Goal: Information Seeking & Learning: Learn about a topic

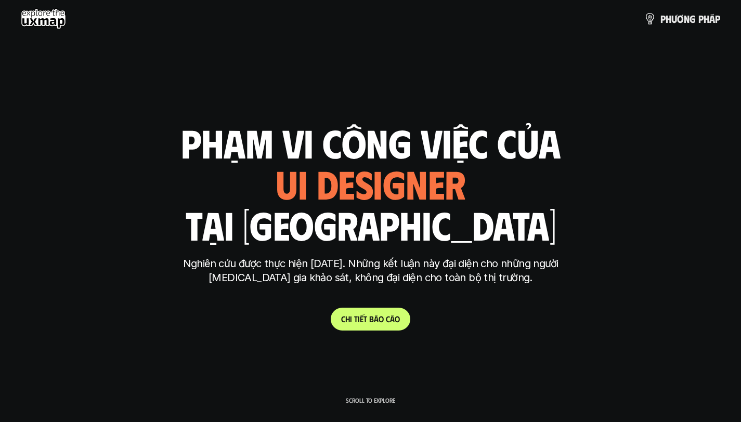
click at [366, 324] on p "C h i t i ế t b á o c á o" at bounding box center [370, 319] width 59 height 10
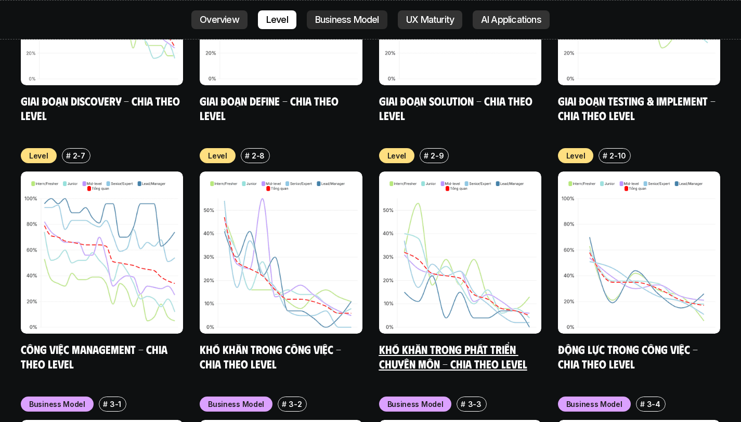
scroll to position [3825, 0]
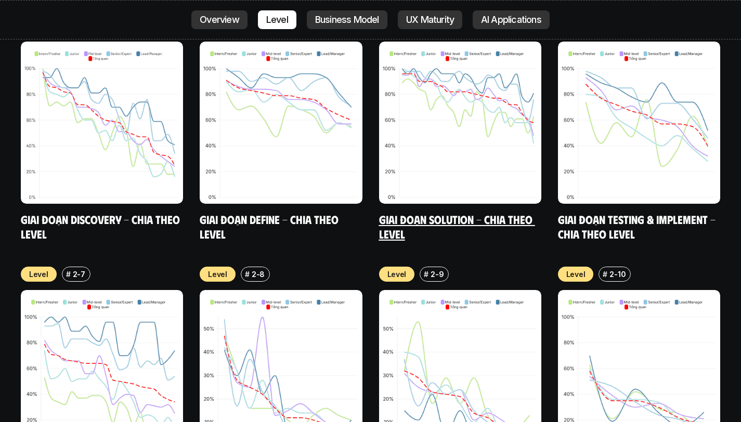
click at [507, 87] on img at bounding box center [460, 123] width 162 height 162
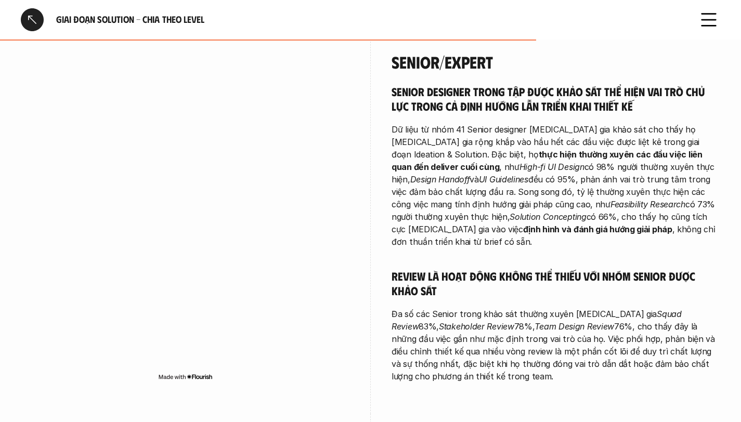
scroll to position [2398, 0]
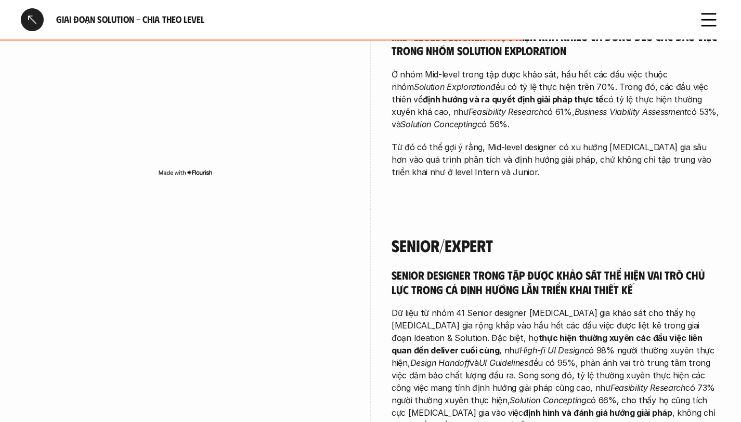
click at [35, 17] on div at bounding box center [32, 19] width 23 height 23
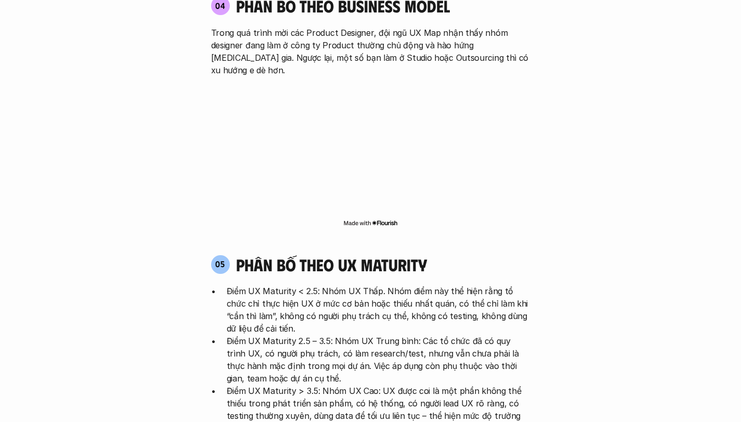
scroll to position [1924, 0]
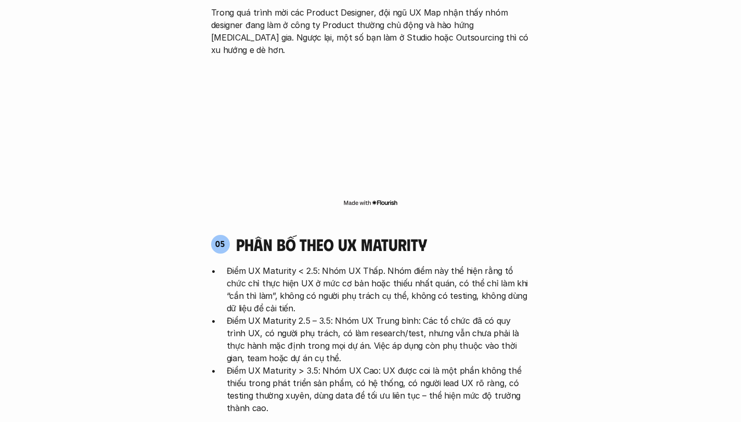
click at [279, 265] on p "Điểm UX Maturity < 2.5: Nhóm UX Thấp. Nhóm điểm này thể hiện rằng tổ chức chỉ t…" at bounding box center [379, 290] width 304 height 50
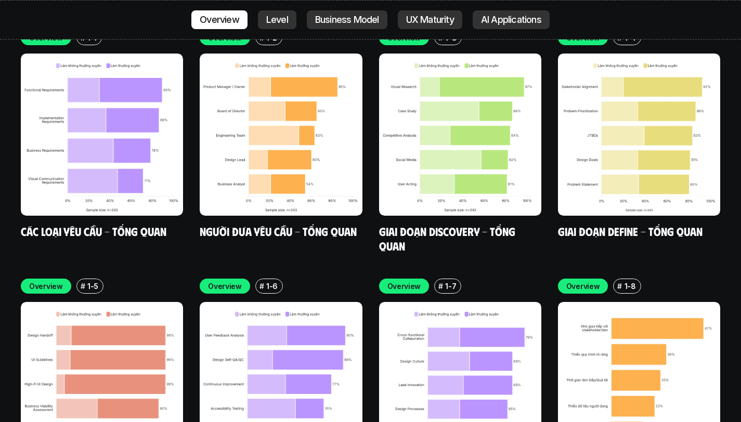
scroll to position [2925, 0]
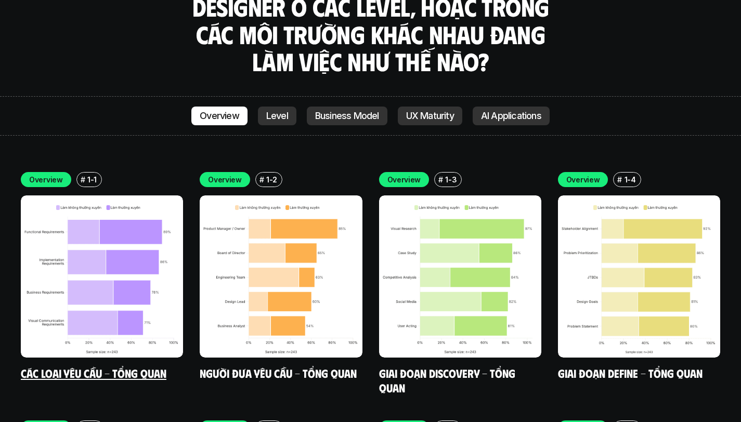
click at [121, 261] on img at bounding box center [102, 277] width 162 height 162
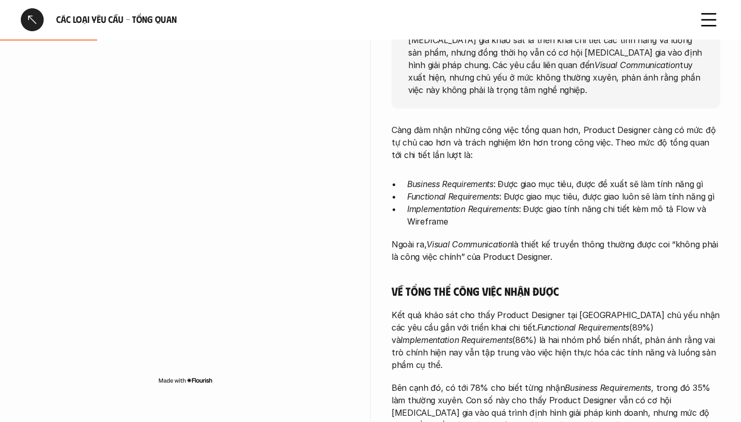
scroll to position [201, 0]
